Goal: Navigation & Orientation: Find specific page/section

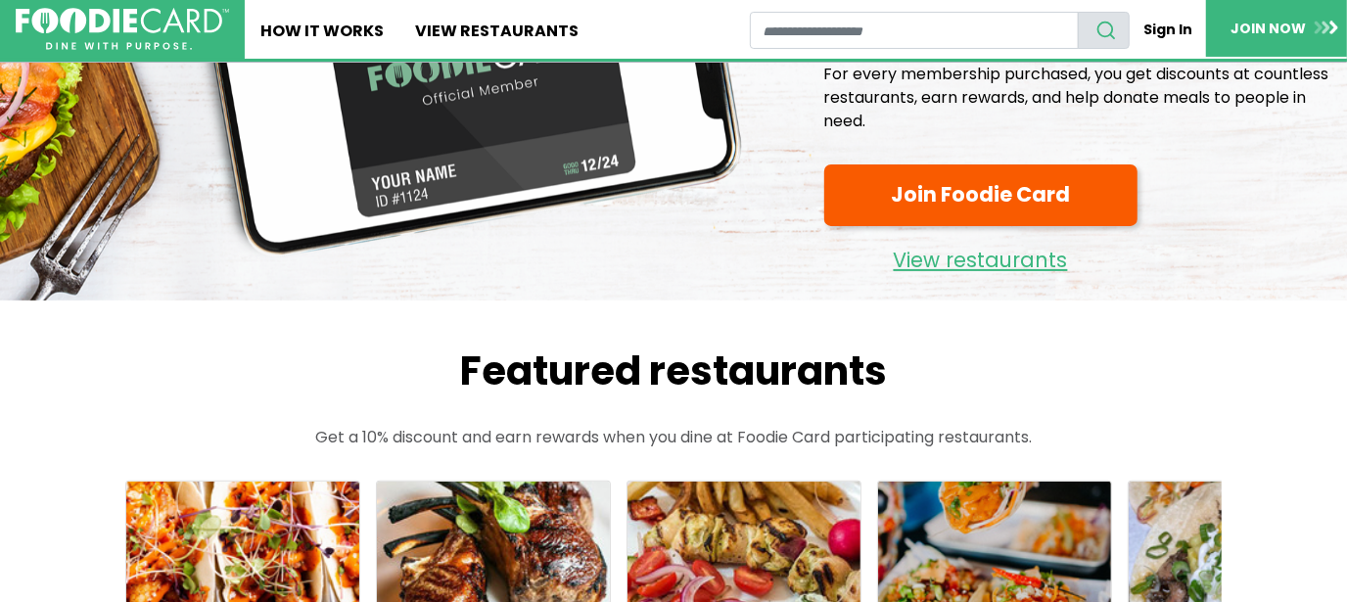
scroll to position [195, 0]
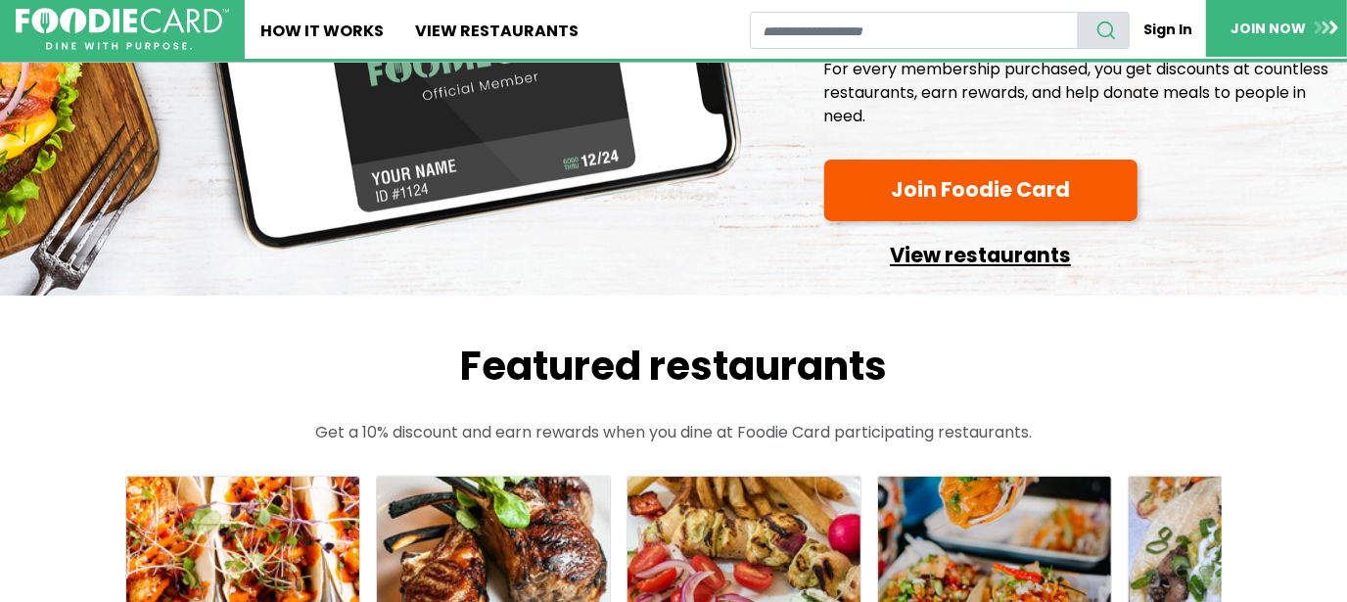
click at [967, 253] on link "View restaurants" at bounding box center [980, 250] width 313 height 43
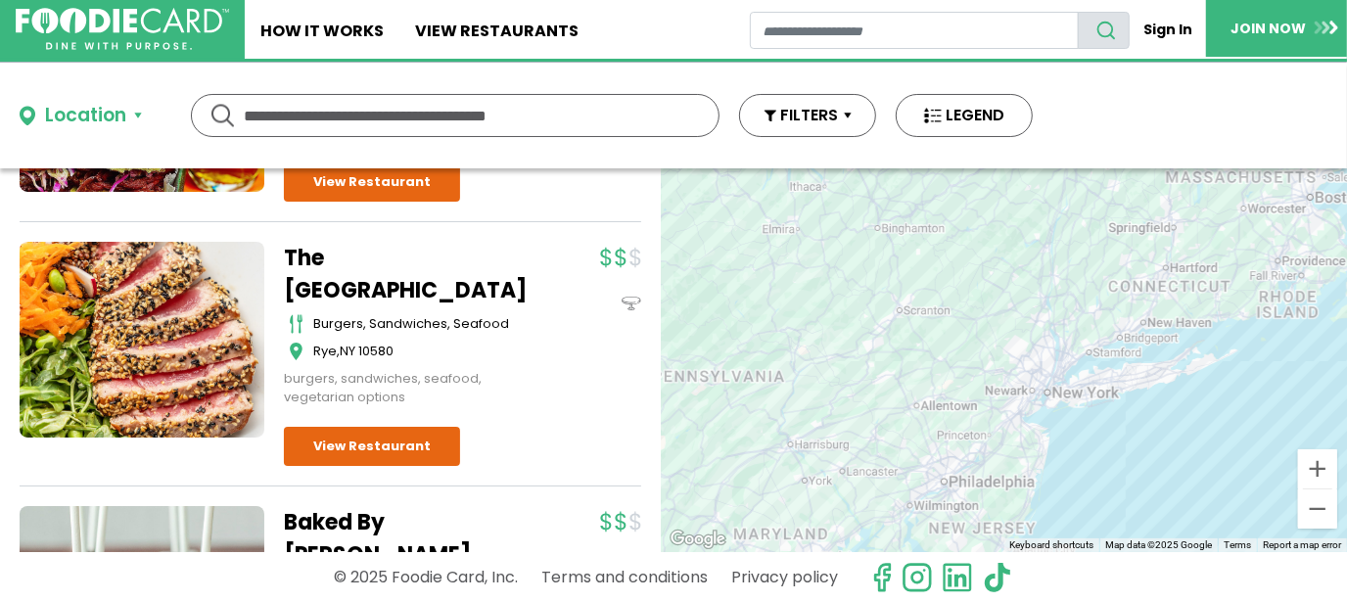
scroll to position [8399, 0]
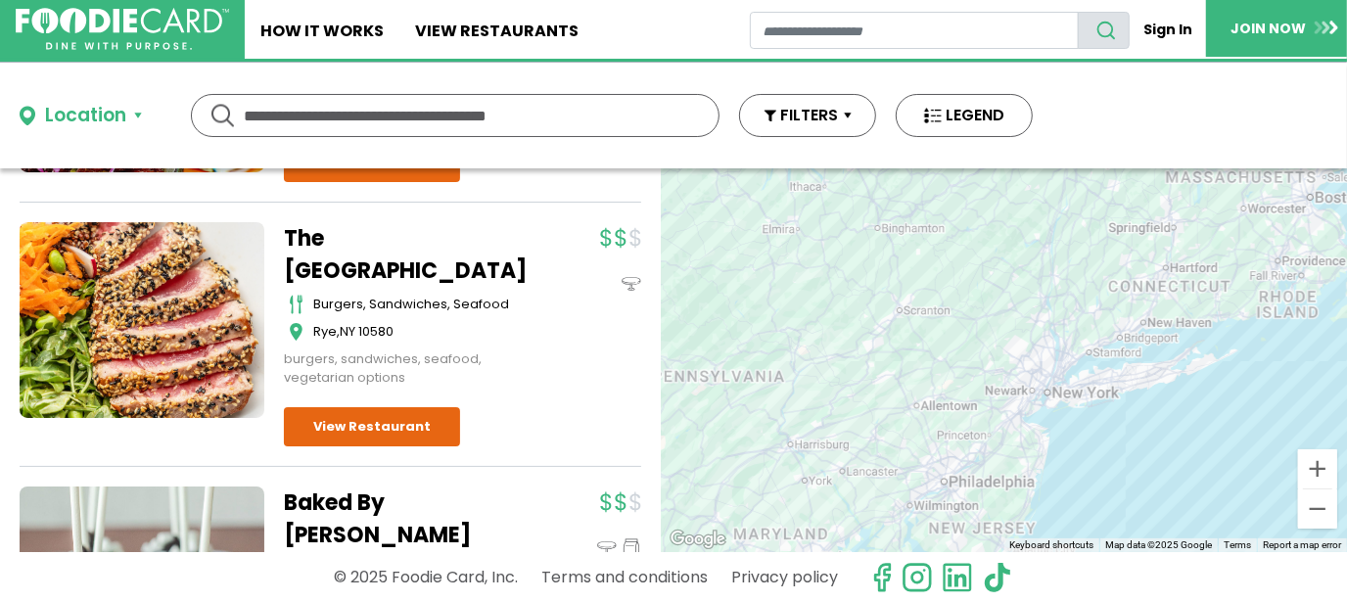
click at [108, 116] on div "Location" at bounding box center [85, 116] width 81 height 28
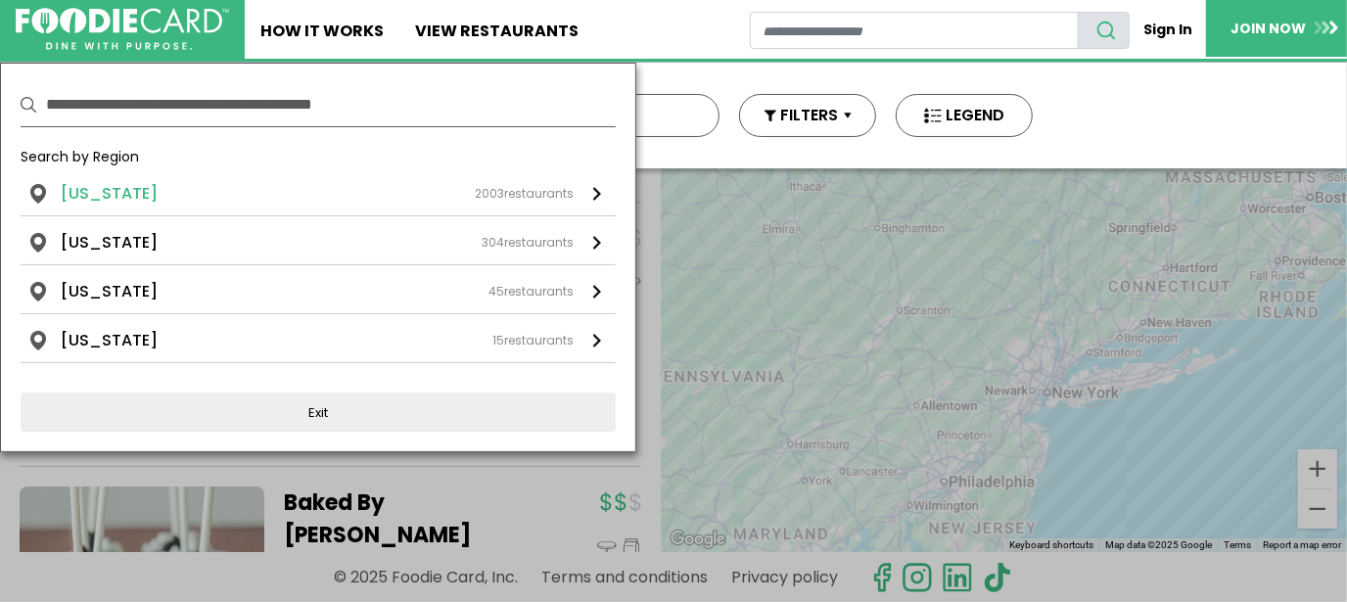
click at [586, 194] on link "[US_STATE] 2003 restaurants" at bounding box center [318, 198] width 595 height 33
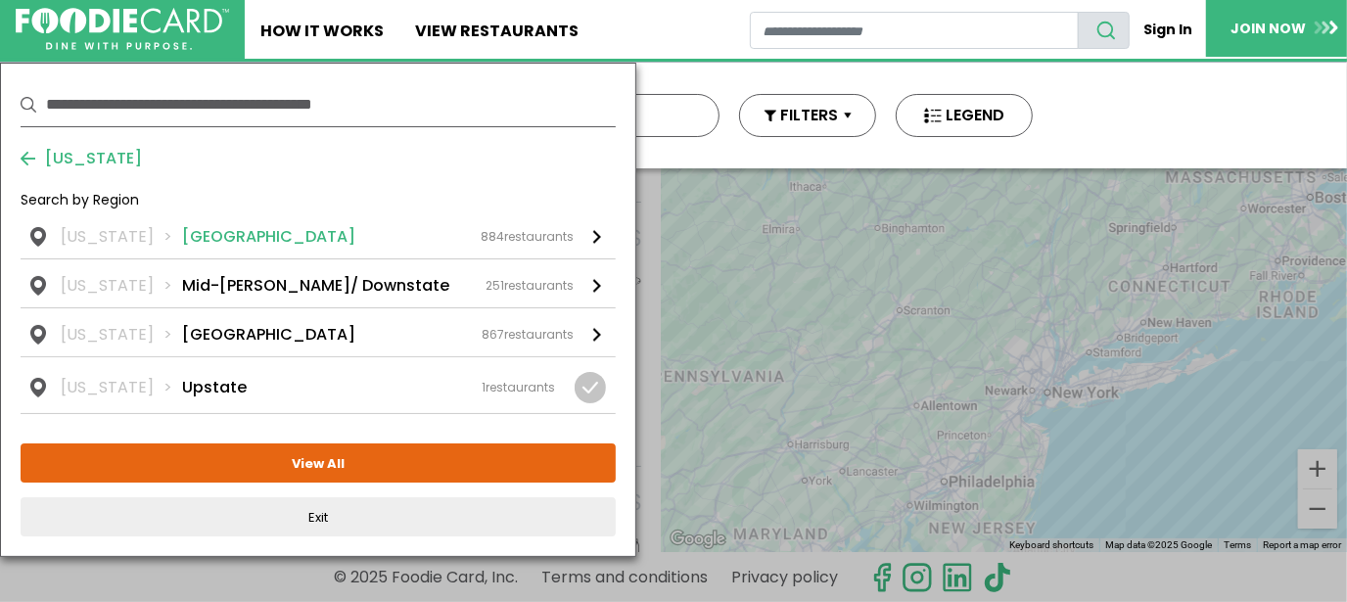
click at [533, 239] on div "884 restaurants" at bounding box center [527, 237] width 93 height 18
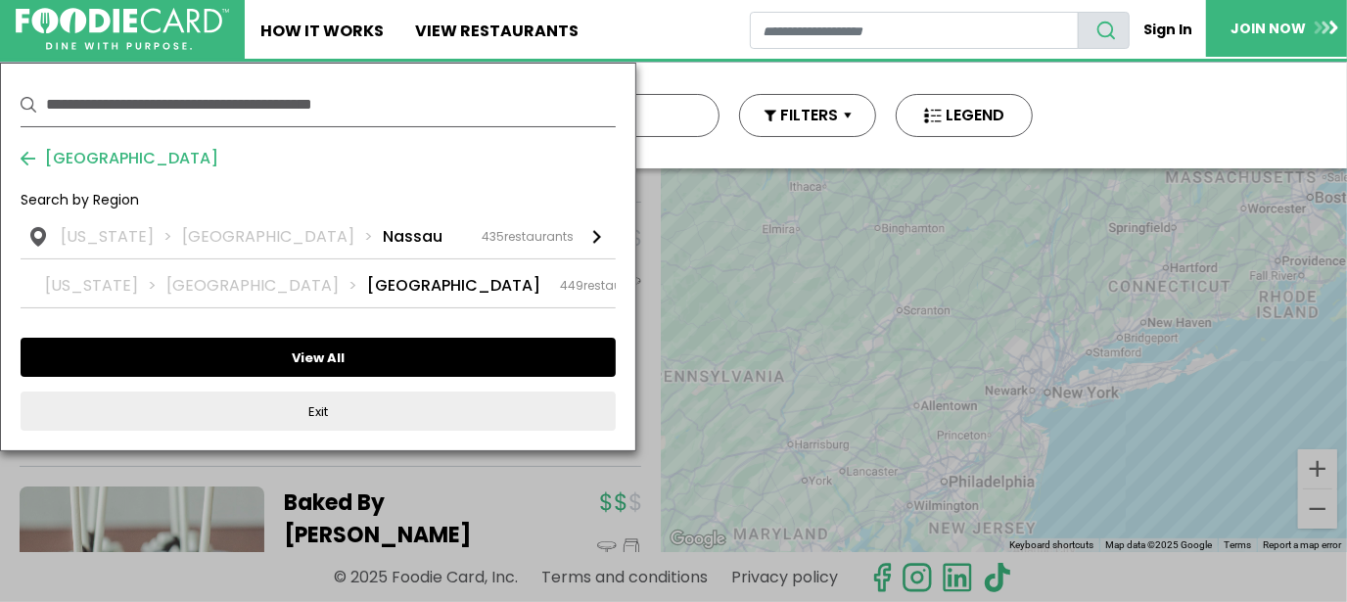
click at [325, 355] on button "View All" at bounding box center [318, 357] width 595 height 39
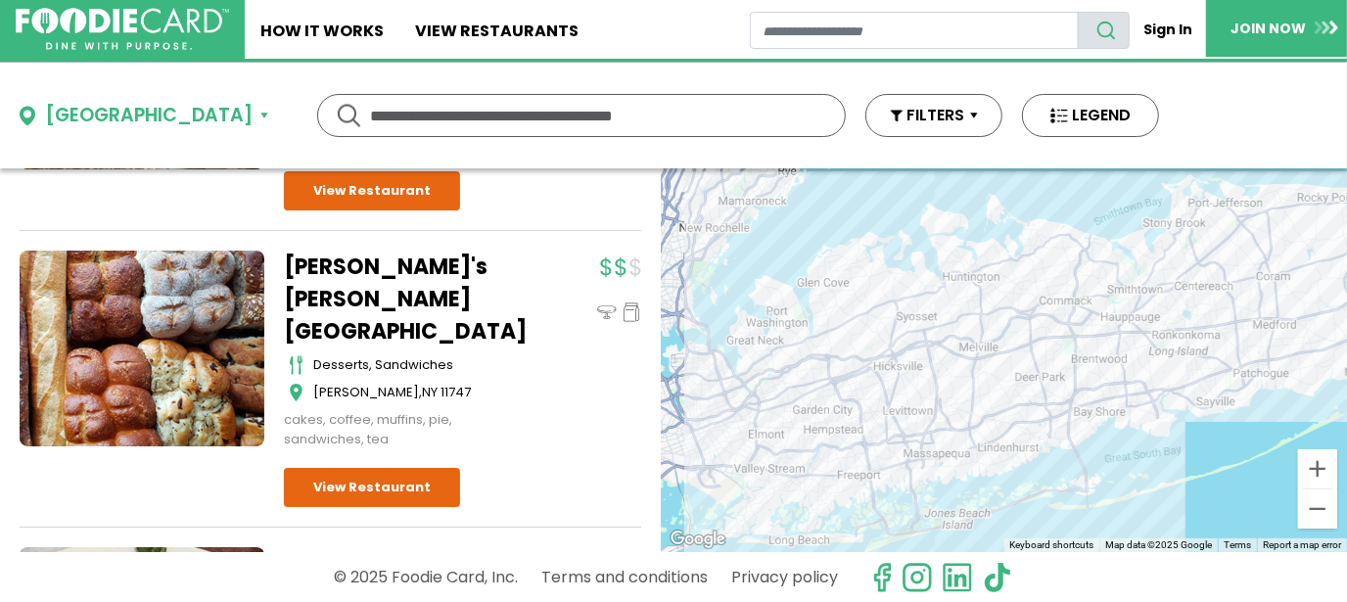
scroll to position [5916, 0]
